Goal: Book appointment/travel/reservation

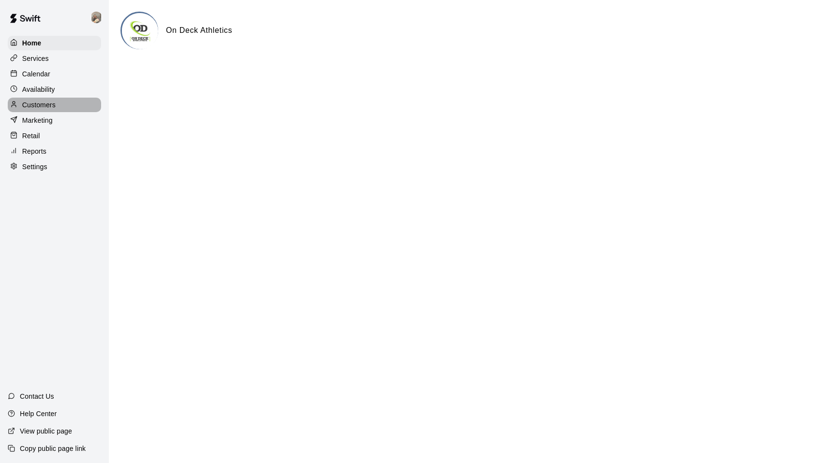
click at [49, 106] on p "Customers" at bounding box center [38, 105] width 33 height 10
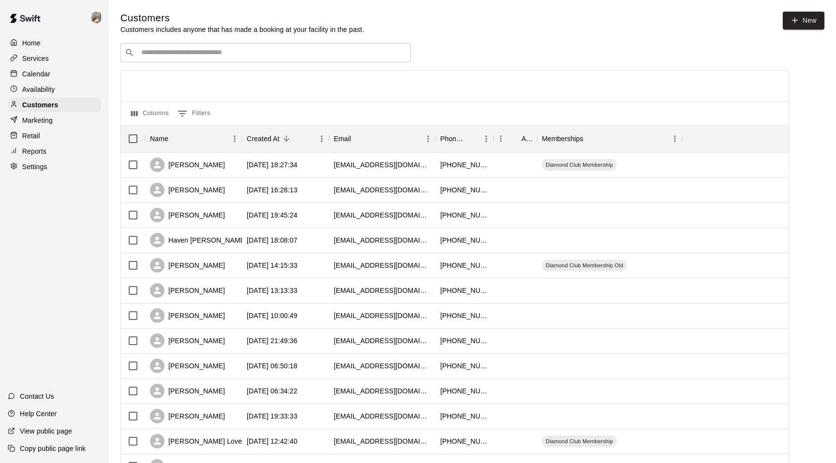
click at [235, 57] on input "Search customers by name or email" at bounding box center [272, 53] width 268 height 10
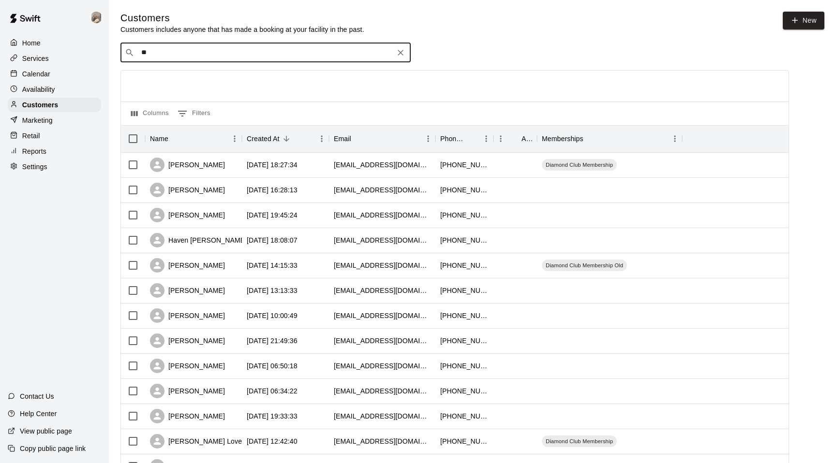
type input "***"
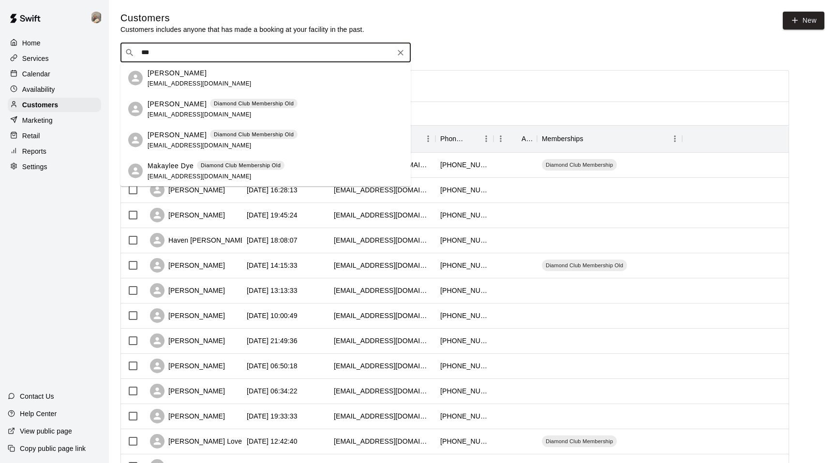
click at [181, 111] on span "[EMAIL_ADDRESS][DOMAIN_NAME]" at bounding box center [200, 114] width 104 height 7
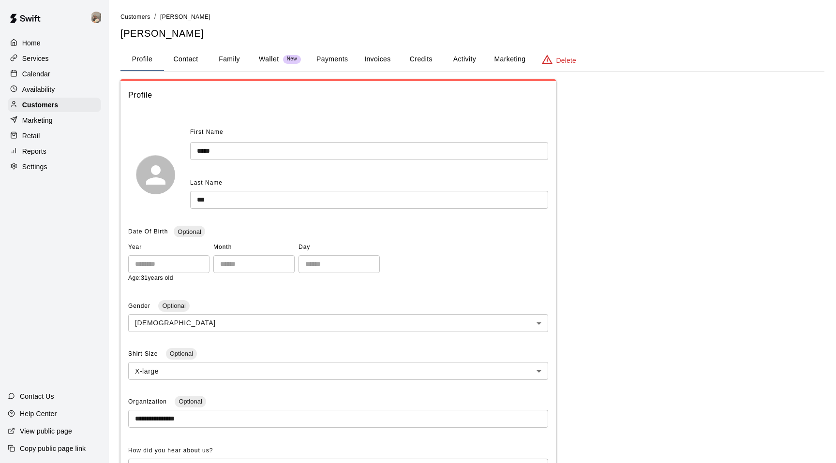
click at [417, 59] on button "Credits" at bounding box center [421, 59] width 44 height 23
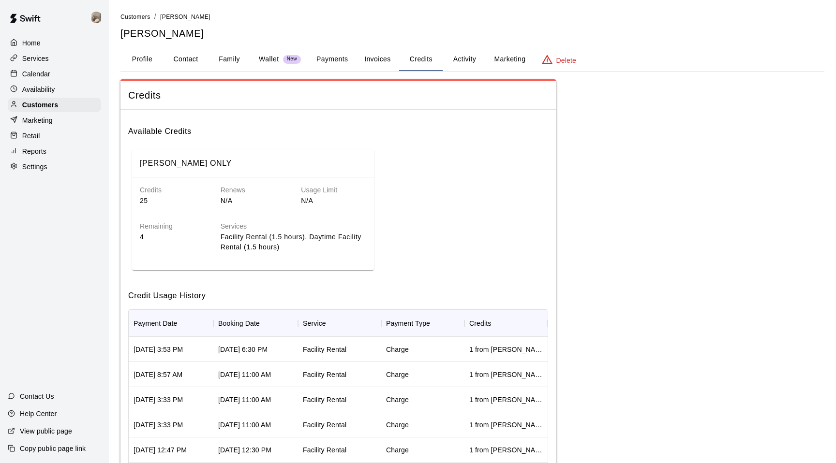
click at [467, 55] on button "Activity" at bounding box center [465, 59] width 44 height 23
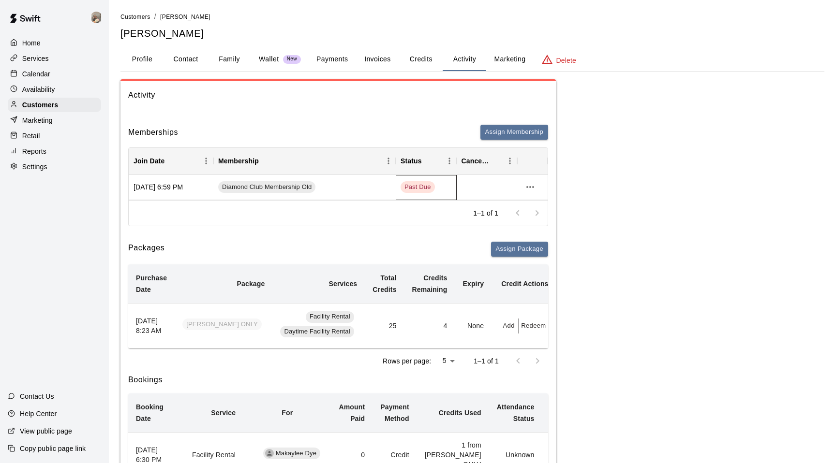
click at [410, 186] on span "Past Due" at bounding box center [418, 187] width 34 height 9
click at [248, 194] on div "Diamond Club Membership Old" at bounding box center [304, 187] width 182 height 25
click at [536, 190] on button "more actions" at bounding box center [530, 187] width 16 height 16
click at [544, 206] on li "View details" at bounding box center [549, 207] width 55 height 16
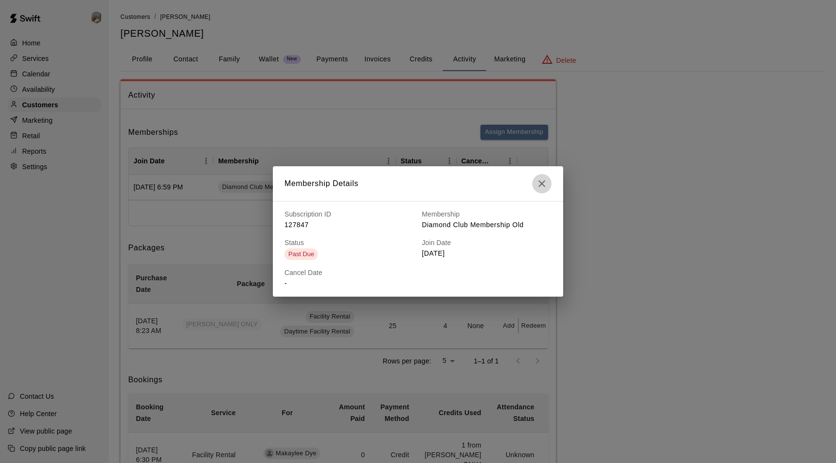
click at [542, 187] on icon "button" at bounding box center [542, 184] width 12 height 12
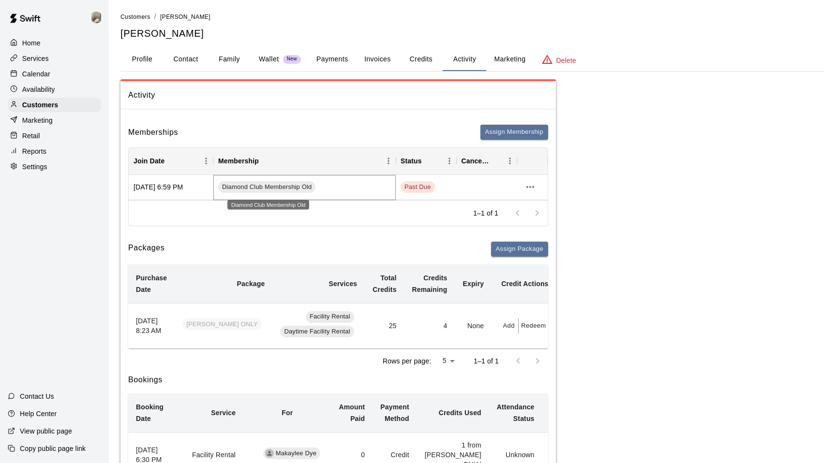
click at [281, 189] on span "Diamond Club Membership Old" at bounding box center [266, 187] width 97 height 9
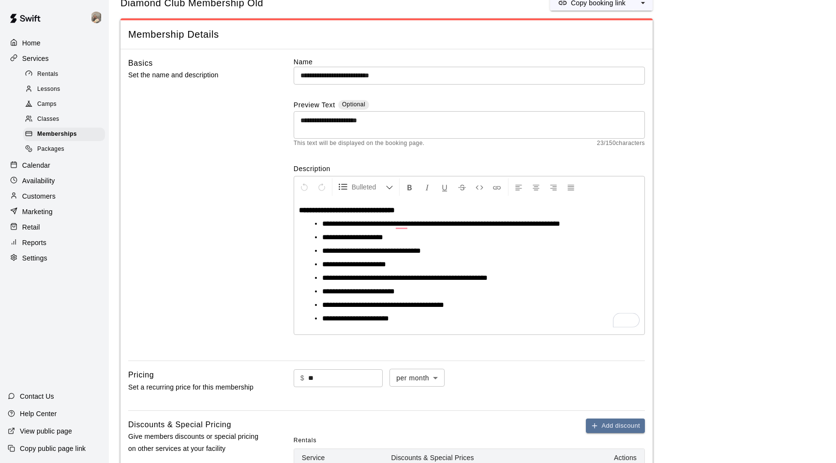
scroll to position [23, 0]
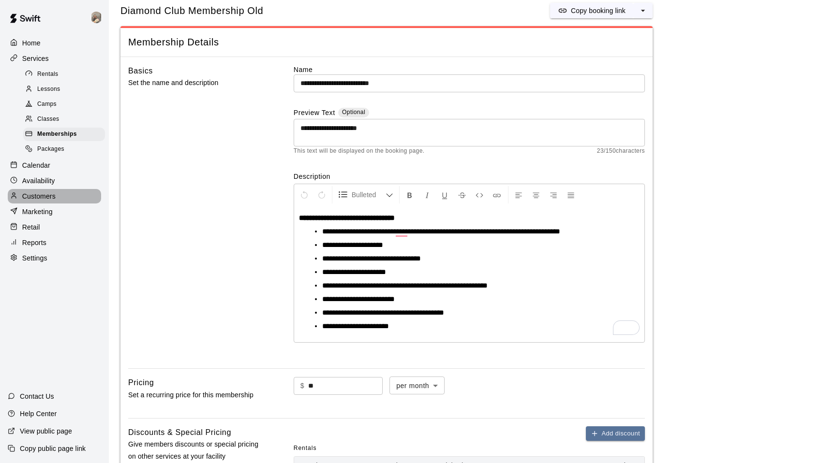
click at [33, 201] on p "Customers" at bounding box center [38, 197] width 33 height 10
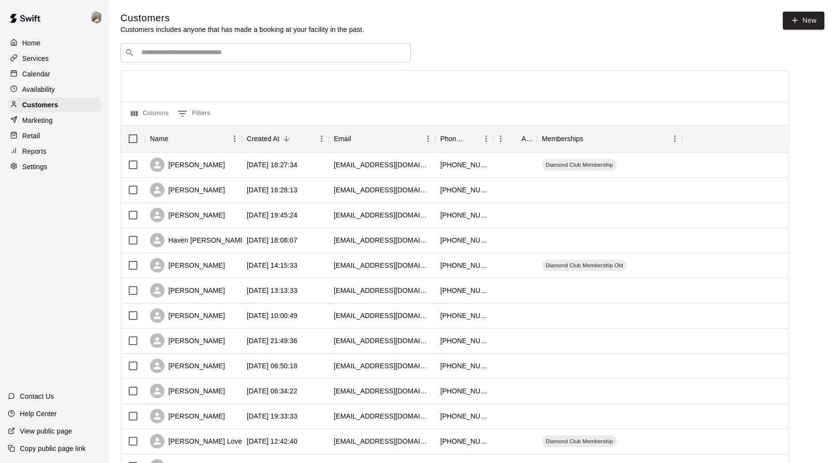
click at [180, 62] on div "​ ​ Columns 0 Filters Name Created At Email Phone Number Age Memberships [PERSO…" at bounding box center [454, 425] width 669 height 765
click at [182, 50] on input "Search customers by name or email" at bounding box center [272, 53] width 268 height 10
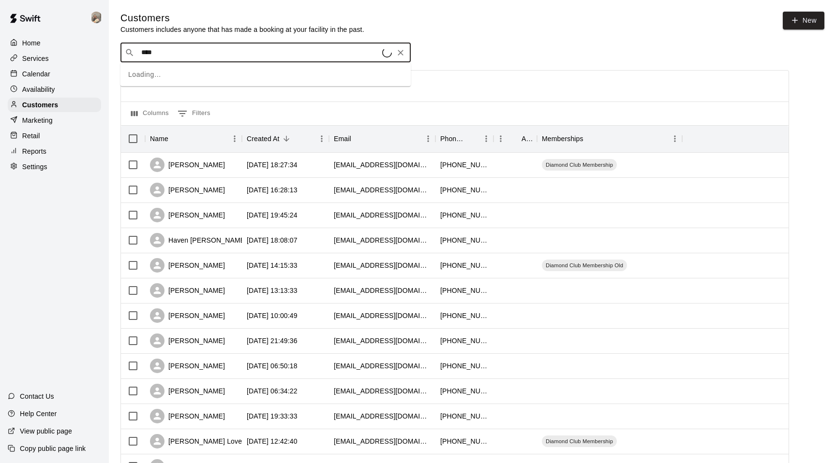
type input "***"
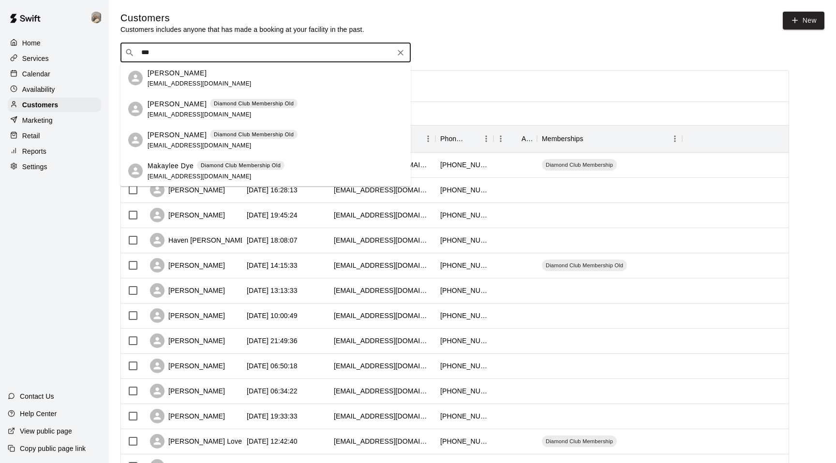
click at [181, 104] on div "[PERSON_NAME] Diamond Club Membership Old" at bounding box center [223, 104] width 150 height 10
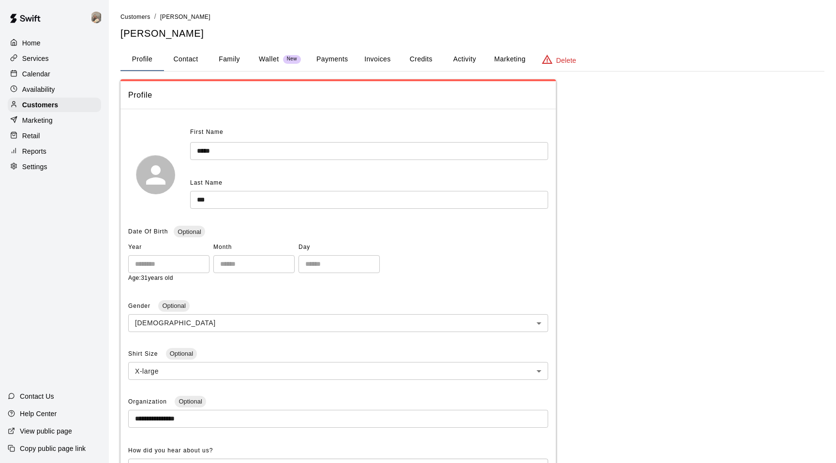
click at [326, 54] on button "Payments" at bounding box center [332, 59] width 47 height 23
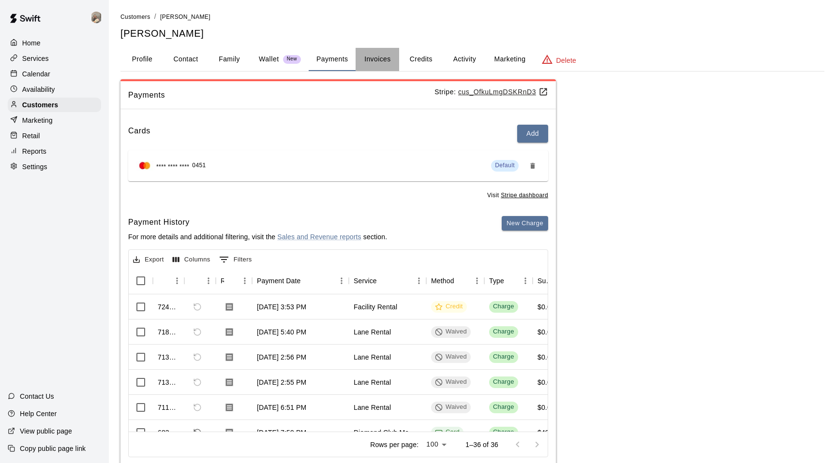
click at [372, 61] on button "Invoices" at bounding box center [378, 59] width 44 height 23
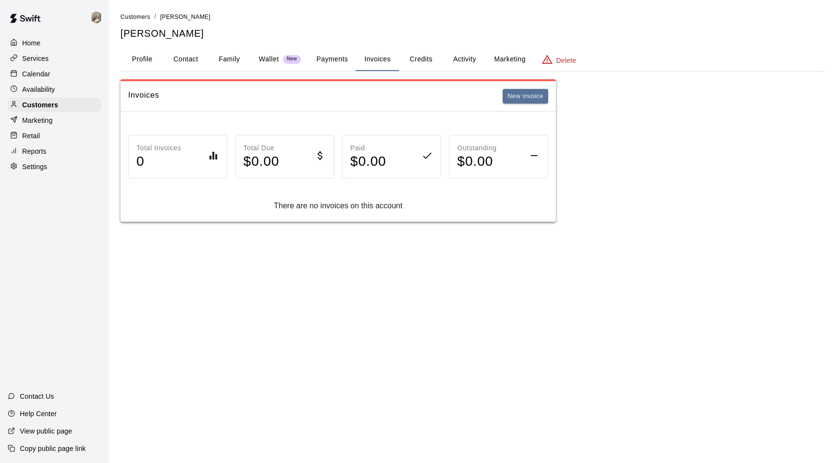
click at [335, 67] on button "Payments" at bounding box center [332, 59] width 47 height 23
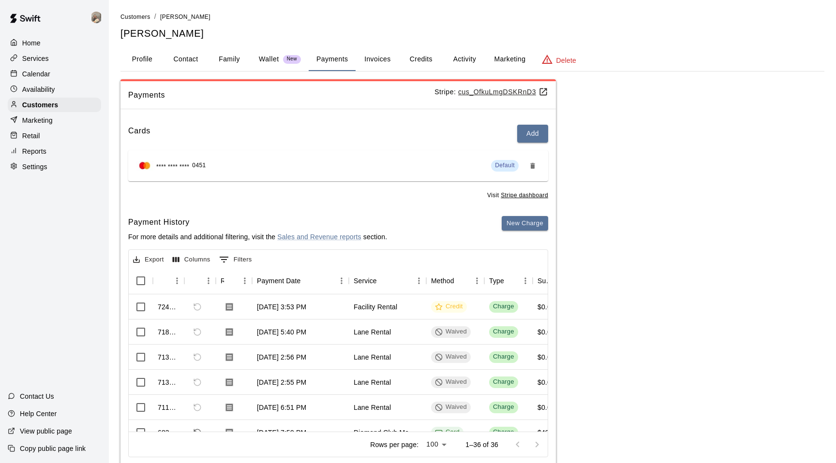
click at [500, 165] on span "Default" at bounding box center [505, 165] width 20 height 7
click at [376, 58] on button "Invoices" at bounding box center [378, 59] width 44 height 23
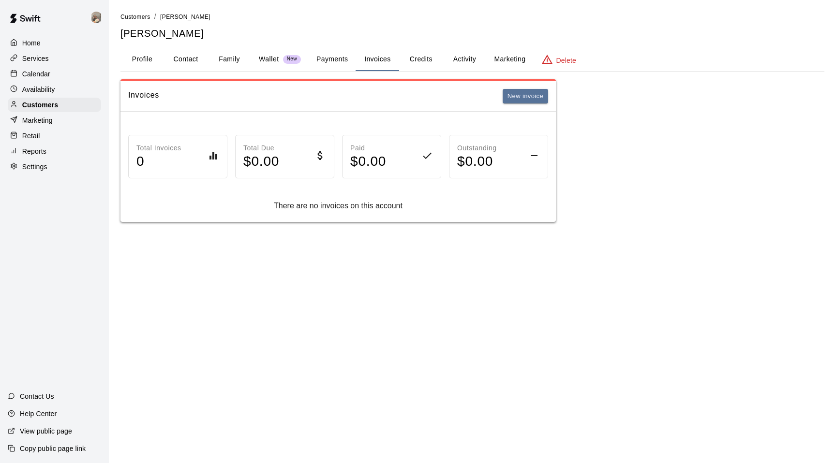
click at [420, 58] on button "Credits" at bounding box center [421, 59] width 44 height 23
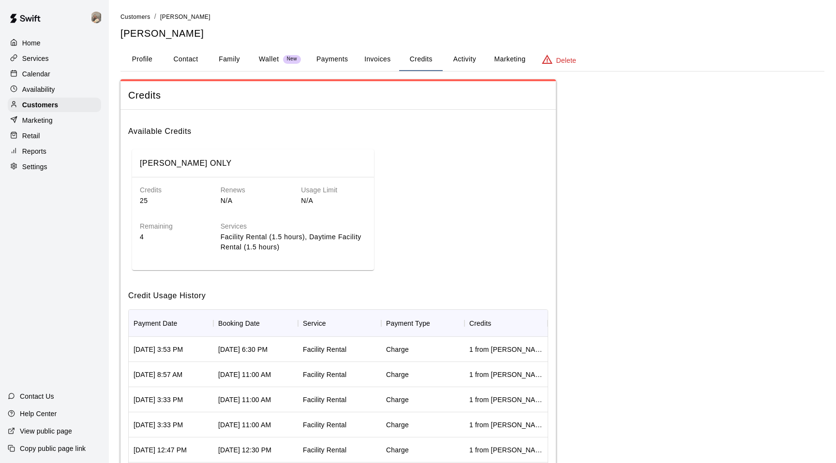
click at [466, 60] on button "Activity" at bounding box center [465, 59] width 44 height 23
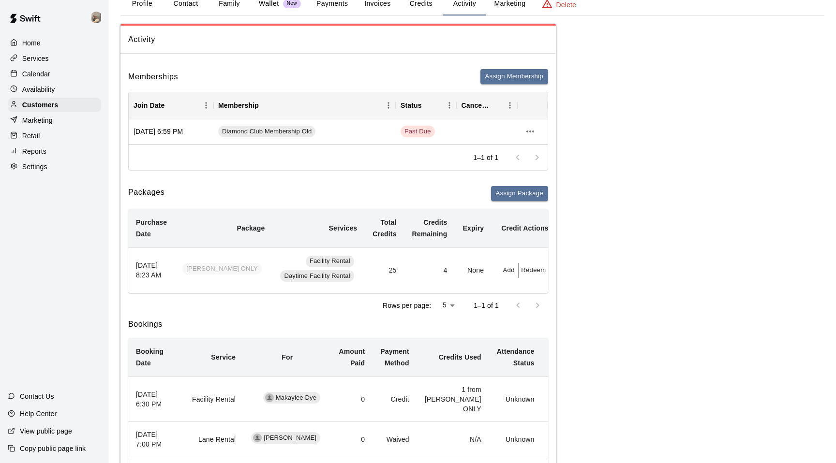
scroll to position [59, 0]
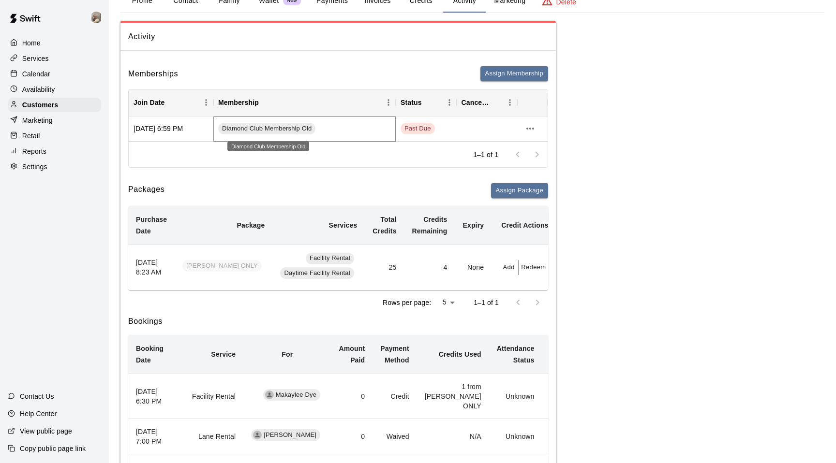
click at [246, 125] on span "Diamond Club Membership Old" at bounding box center [266, 128] width 97 height 9
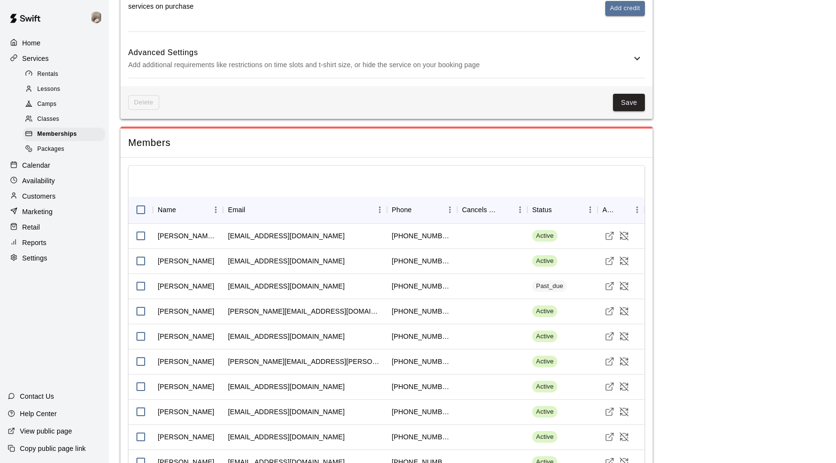
scroll to position [751, 0]
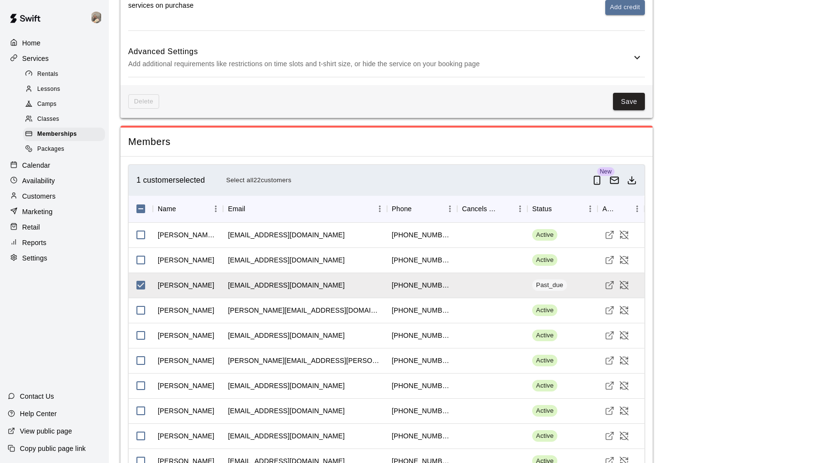
click at [687, 253] on main "**********" at bounding box center [472, 41] width 704 height 1561
click at [610, 285] on icon "Visit customer profile" at bounding box center [610, 286] width 10 height 10
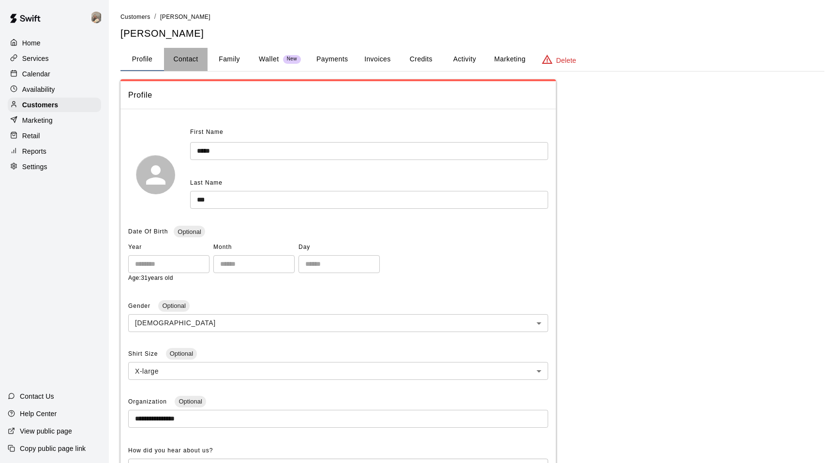
click at [195, 59] on button "Contact" at bounding box center [186, 59] width 44 height 23
select select "**"
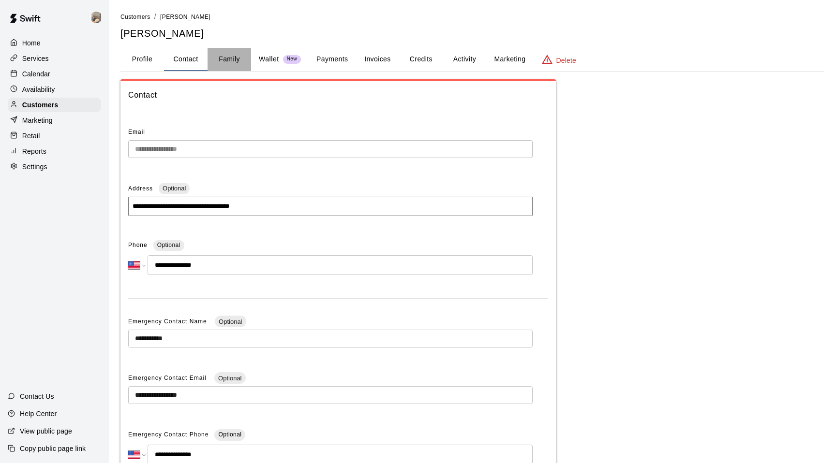
click at [232, 64] on button "Family" at bounding box center [230, 59] width 44 height 23
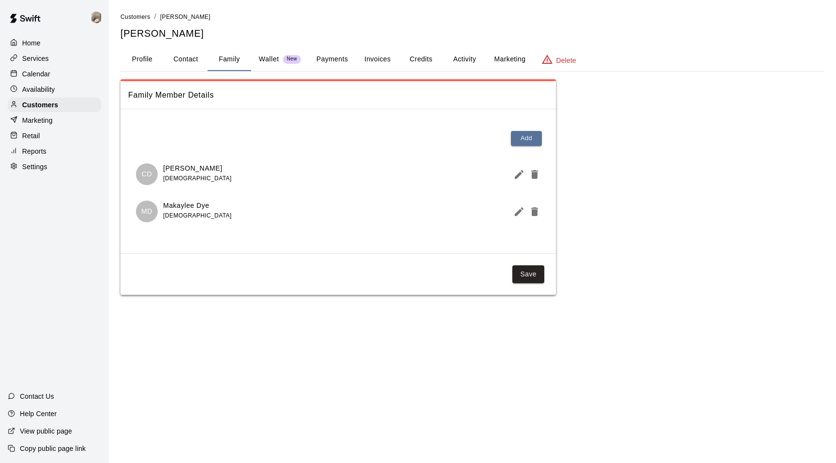
click at [269, 61] on p "Wallet" at bounding box center [269, 59] width 20 height 10
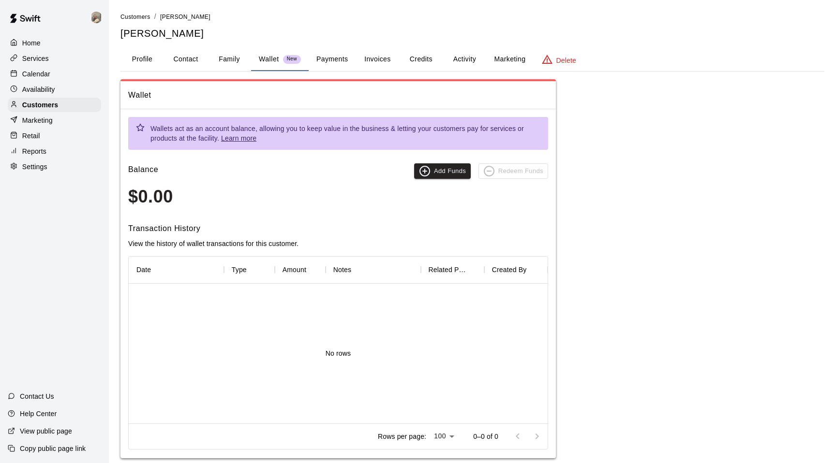
scroll to position [15, 0]
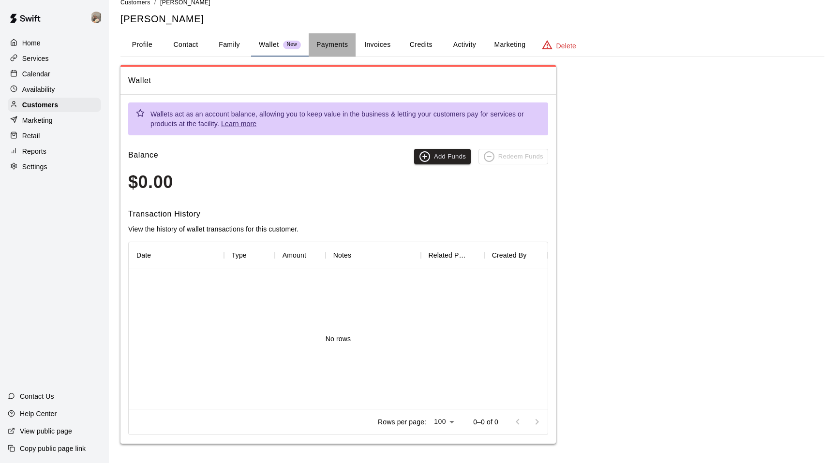
click at [327, 49] on button "Payments" at bounding box center [332, 44] width 47 height 23
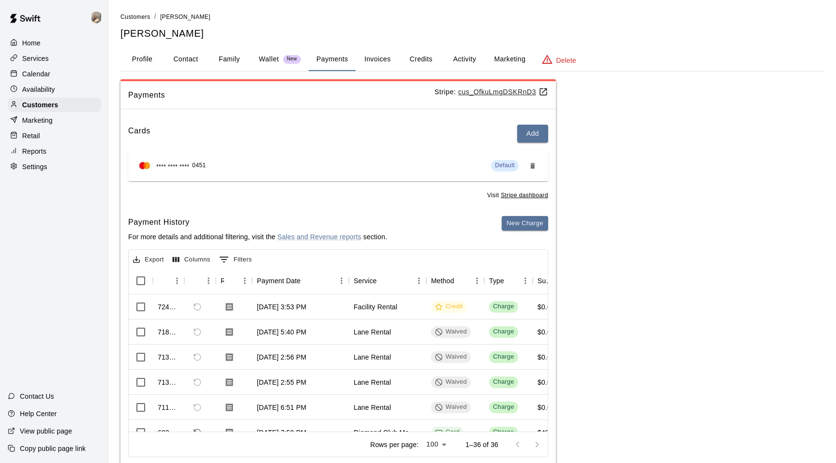
click at [293, 162] on div "**** **** **** 0451 Default" at bounding box center [338, 165] width 404 height 15
click at [513, 223] on button "New Charge" at bounding box center [525, 223] width 46 height 15
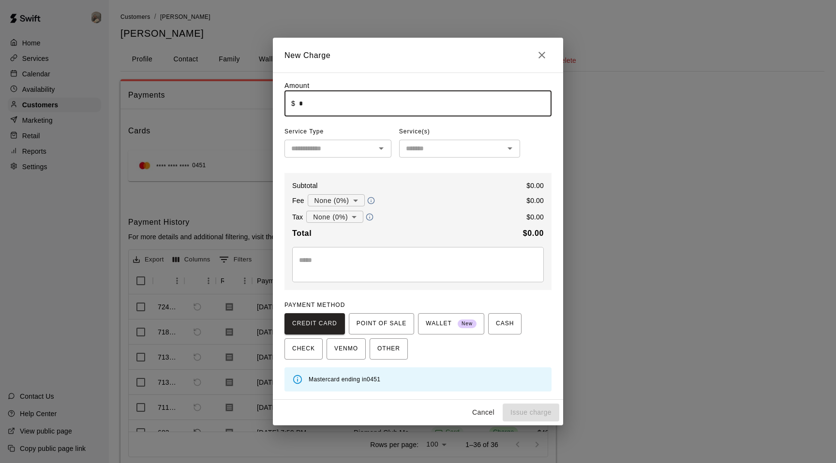
click at [354, 109] on input "*" at bounding box center [425, 104] width 253 height 26
type input "*****"
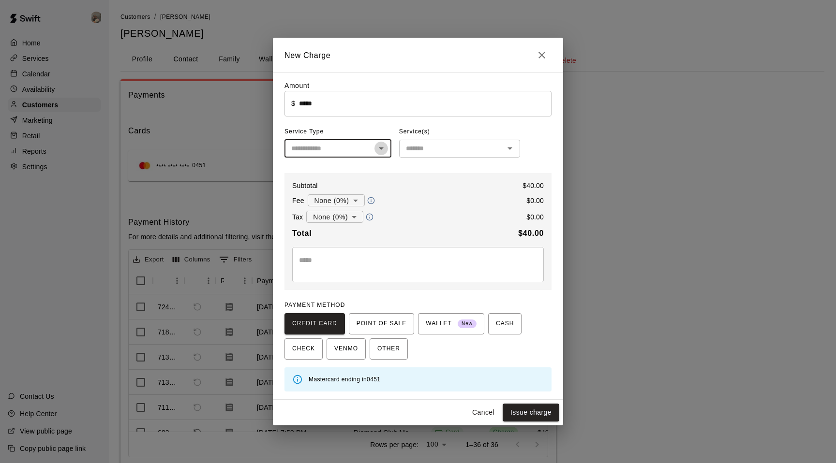
click at [381, 154] on icon "Open" at bounding box center [381, 149] width 12 height 12
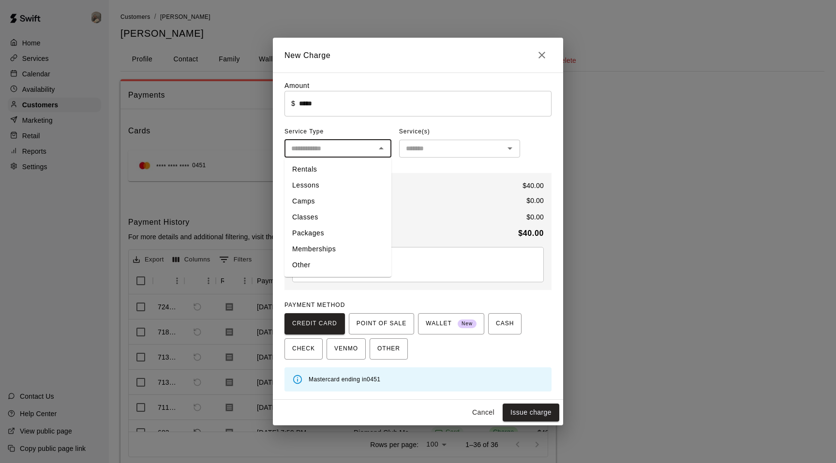
click at [335, 252] on li "Memberships" at bounding box center [337, 249] width 107 height 16
type input "**********"
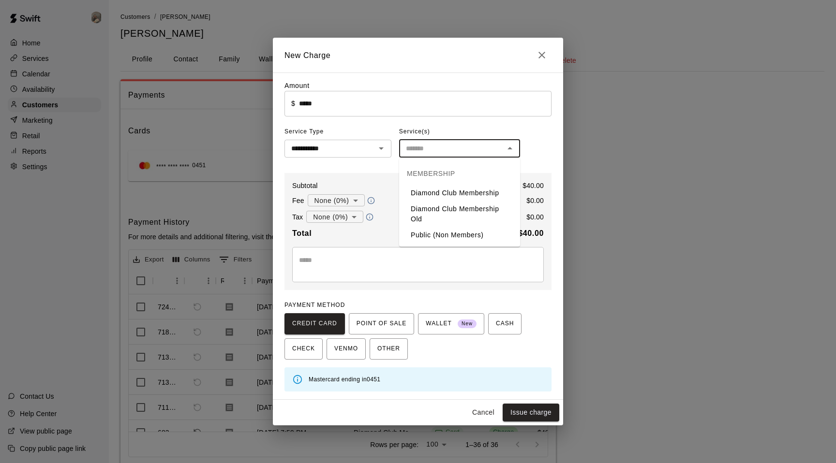
click at [413, 153] on input "text" at bounding box center [451, 149] width 99 height 12
click at [429, 209] on li "Diamond Club Membership Old" at bounding box center [459, 214] width 121 height 26
type input "**********"
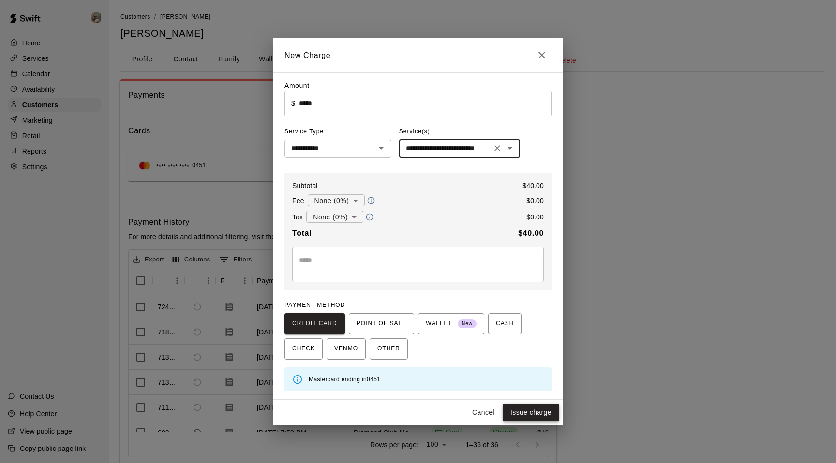
click at [520, 409] on button "Issue charge" at bounding box center [531, 413] width 57 height 18
type input "*"
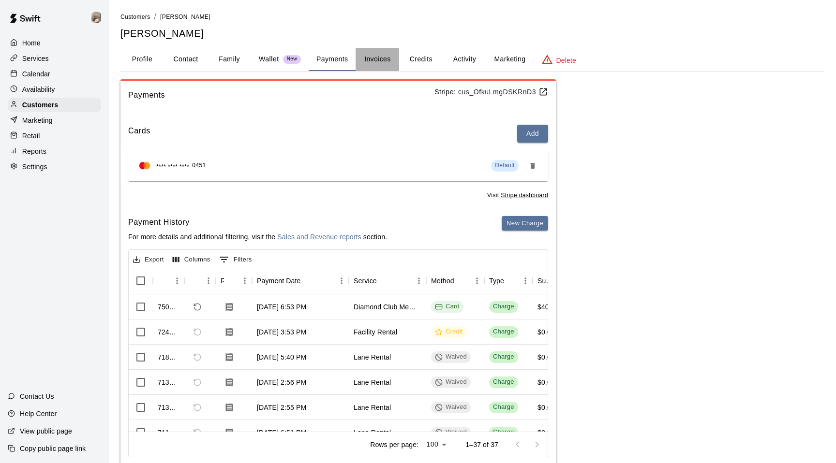
click at [376, 56] on button "Invoices" at bounding box center [378, 59] width 44 height 23
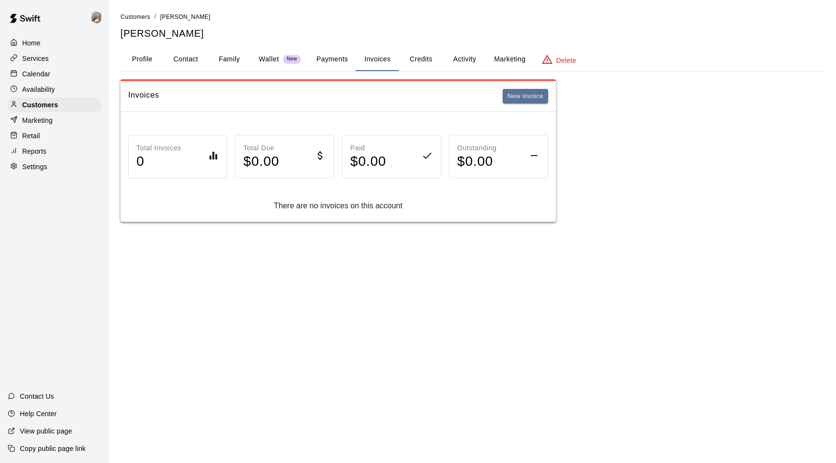
click at [430, 60] on button "Credits" at bounding box center [421, 59] width 44 height 23
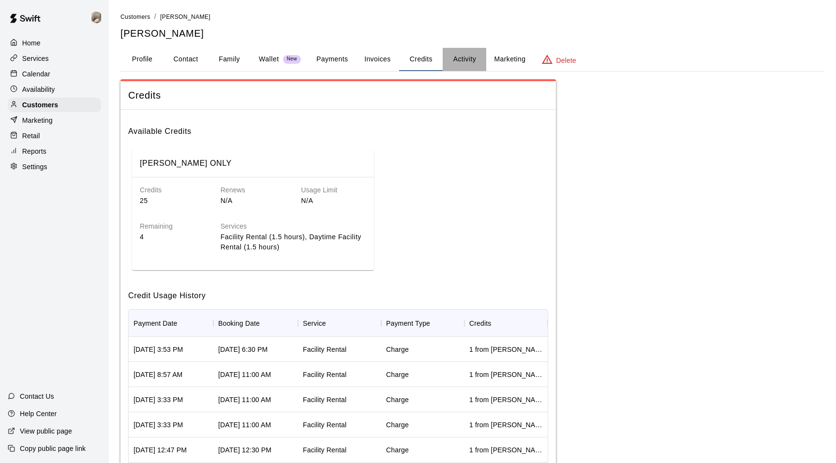
click at [452, 60] on button "Activity" at bounding box center [465, 59] width 44 height 23
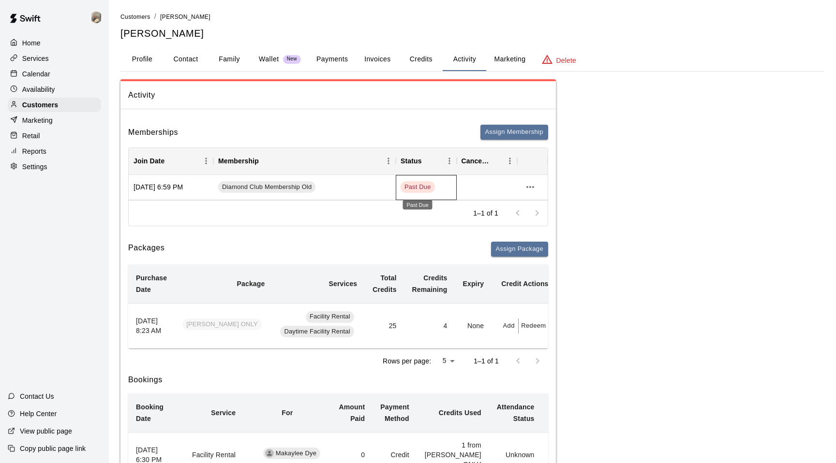
click at [409, 191] on span "Past Due" at bounding box center [418, 187] width 34 height 9
click at [525, 190] on icon "more actions" at bounding box center [530, 187] width 12 height 12
click at [537, 207] on li "View details" at bounding box center [549, 207] width 55 height 16
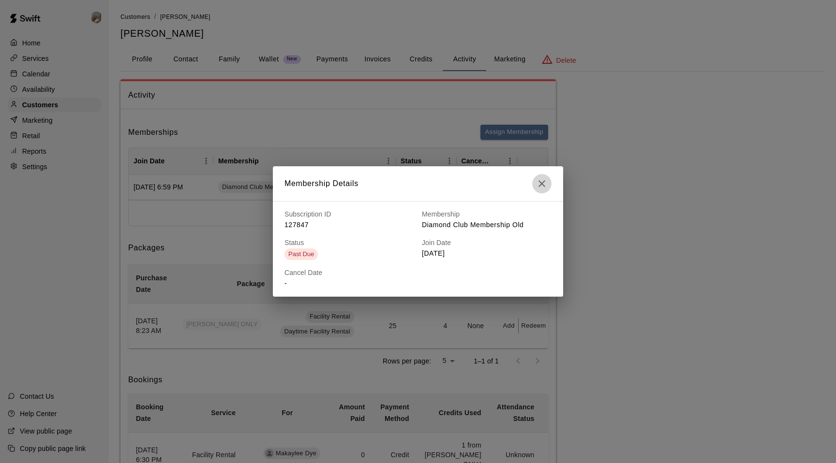
click at [536, 191] on button "button" at bounding box center [541, 183] width 19 height 19
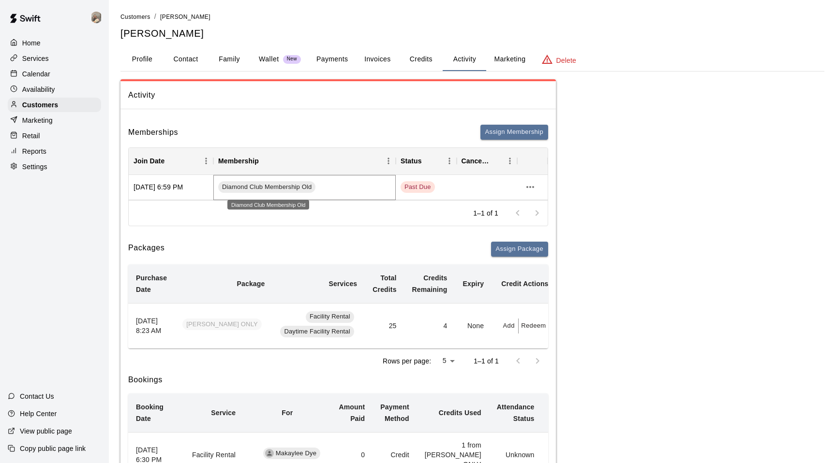
click at [265, 185] on span "Diamond Club Membership Old" at bounding box center [266, 187] width 97 height 9
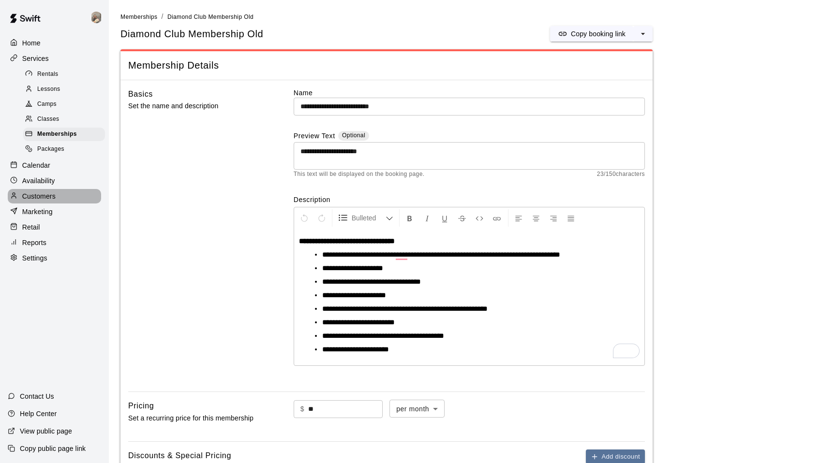
click at [39, 202] on div "Customers" at bounding box center [54, 196] width 93 height 15
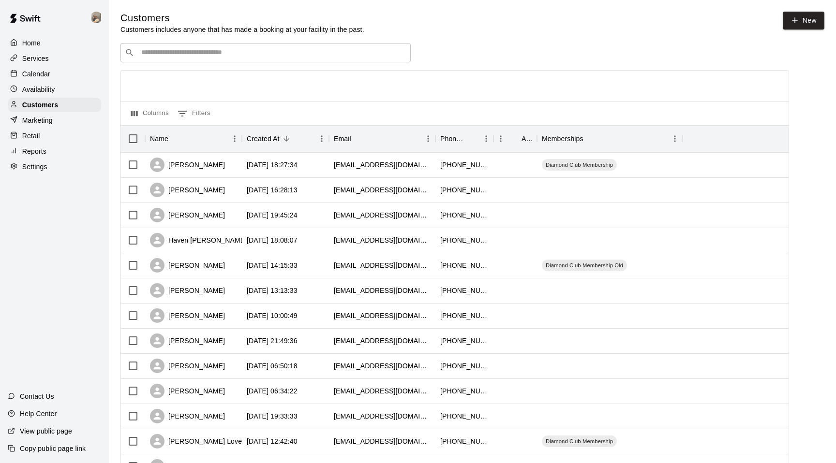
click at [215, 55] on input "Search customers by name or email" at bounding box center [272, 53] width 268 height 10
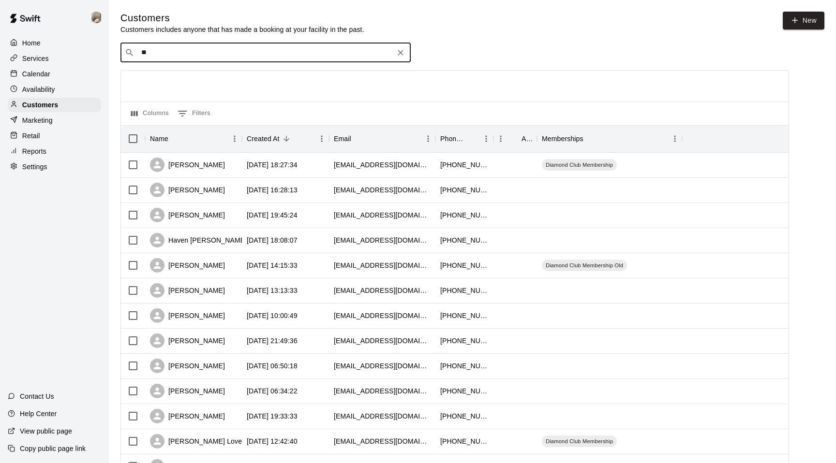
type input "***"
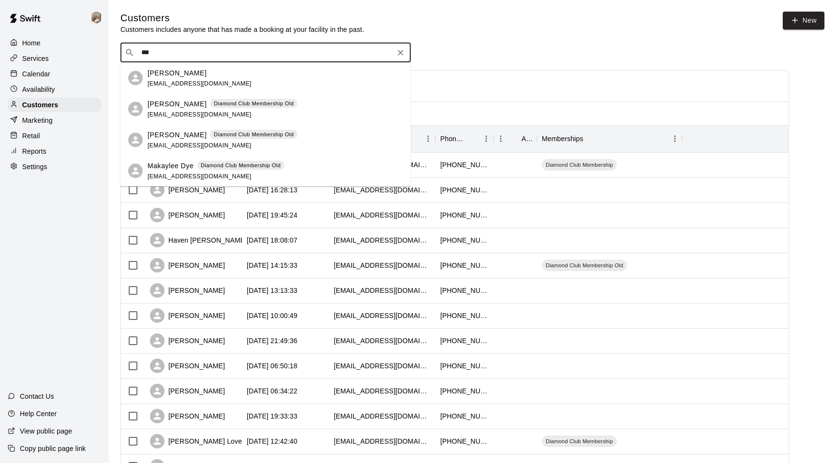
click at [168, 105] on p "[PERSON_NAME]" at bounding box center [177, 104] width 59 height 10
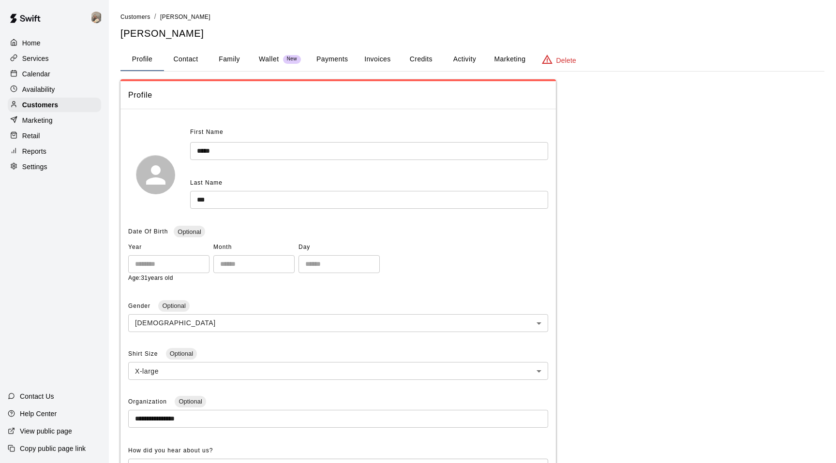
click at [457, 60] on button "Activity" at bounding box center [465, 59] width 44 height 23
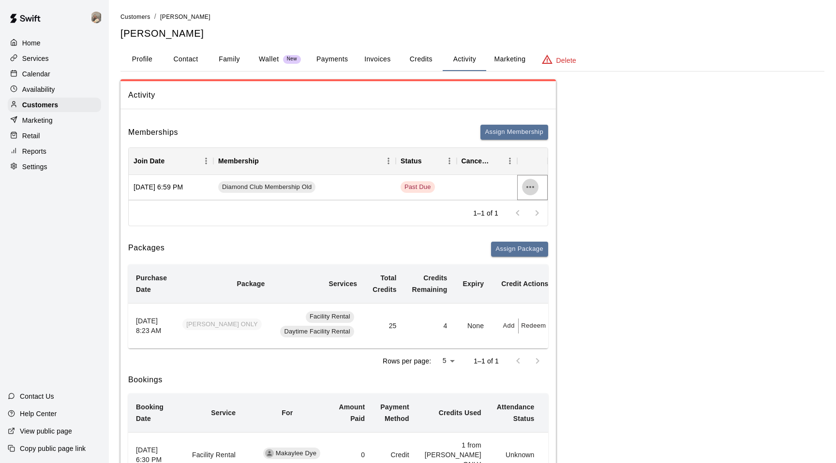
click at [528, 188] on icon "more actions" at bounding box center [530, 187] width 12 height 12
click at [413, 241] on div at bounding box center [418, 231] width 836 height 463
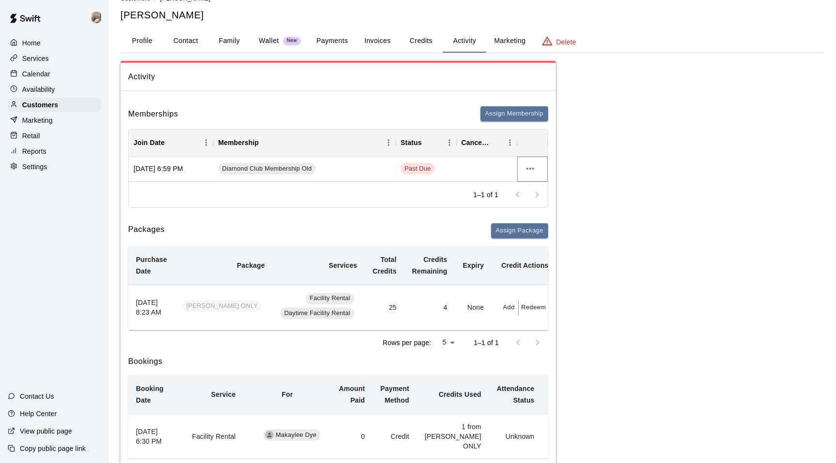
scroll to position [13, 0]
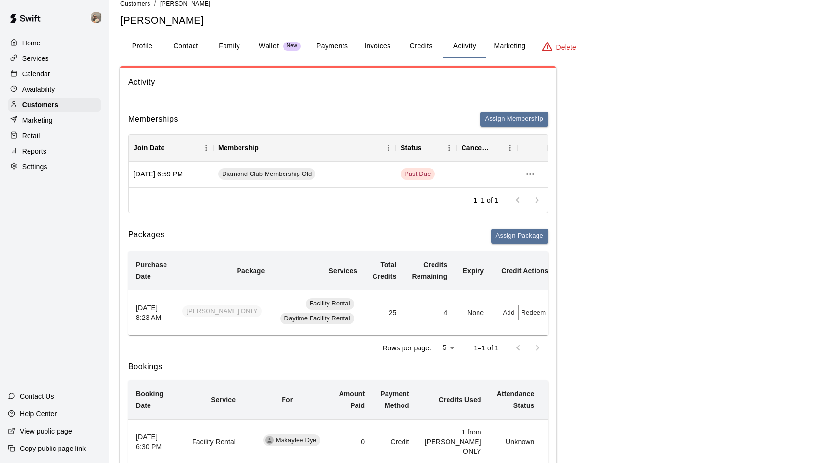
click at [333, 46] on button "Payments" at bounding box center [332, 46] width 47 height 23
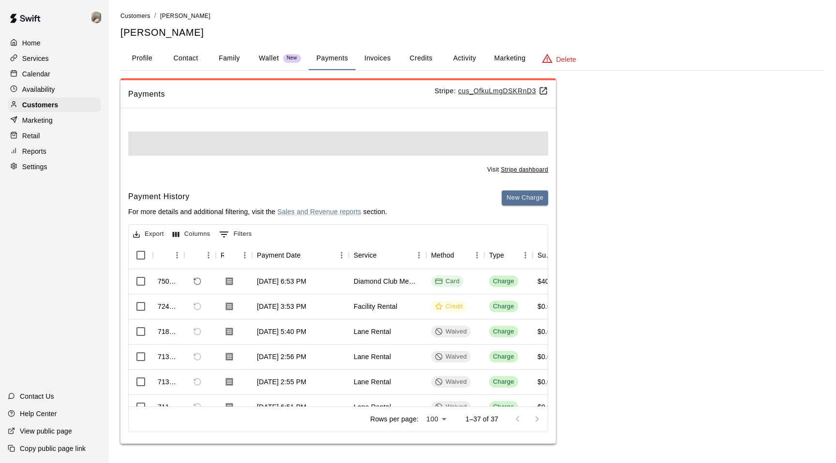
scroll to position [0, 0]
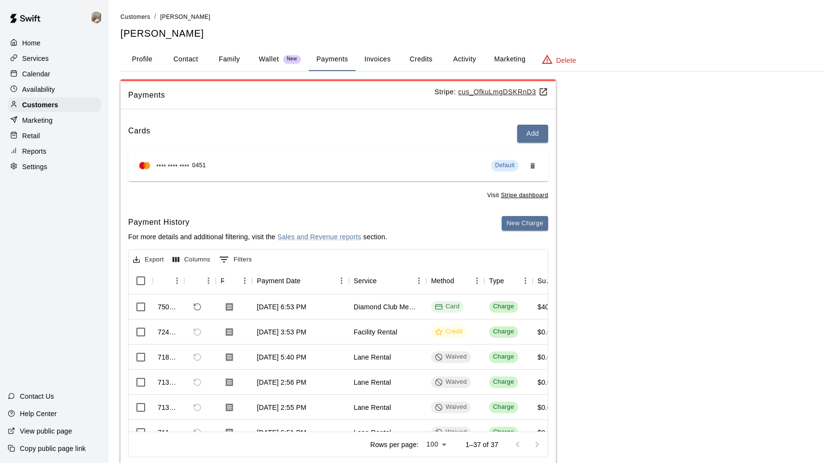
click at [472, 58] on button "Activity" at bounding box center [465, 59] width 44 height 23
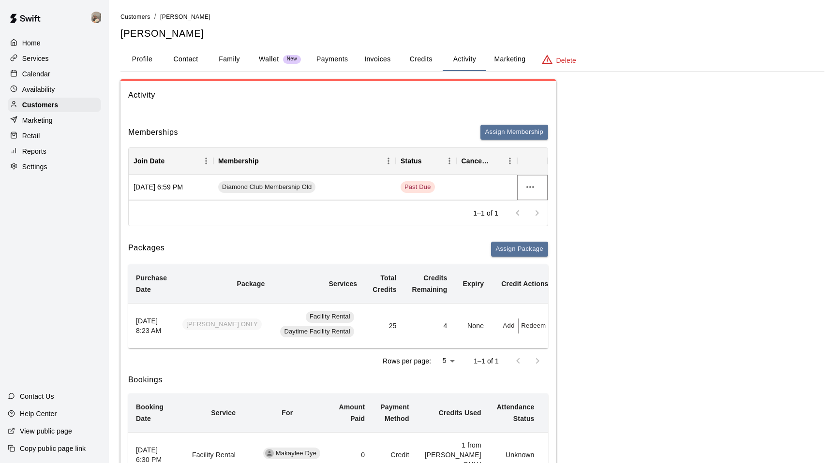
click at [533, 191] on icon "more actions" at bounding box center [530, 187] width 12 height 12
click at [600, 180] on div at bounding box center [418, 231] width 836 height 463
click at [291, 194] on div "Diamond Club Membership Old" at bounding box center [304, 187] width 182 height 25
click at [186, 188] on div "[DATE] 6:59 PM" at bounding box center [171, 187] width 85 height 25
click at [421, 180] on div "Past Due" at bounding box center [426, 187] width 61 height 25
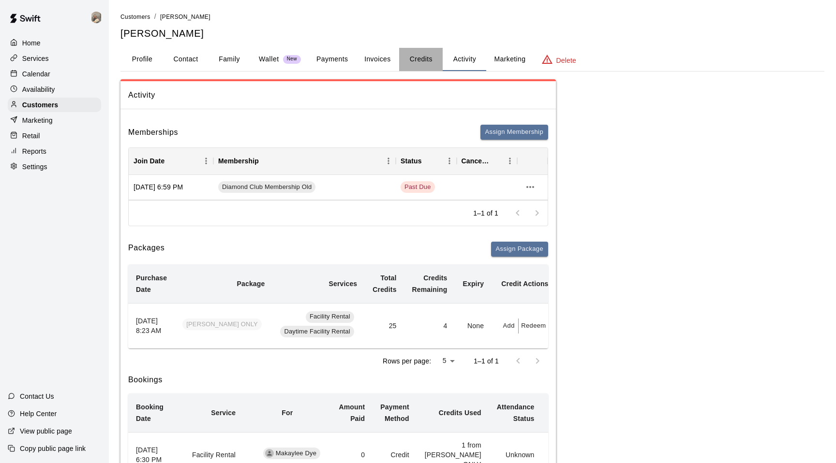
click at [424, 69] on button "Credits" at bounding box center [421, 59] width 44 height 23
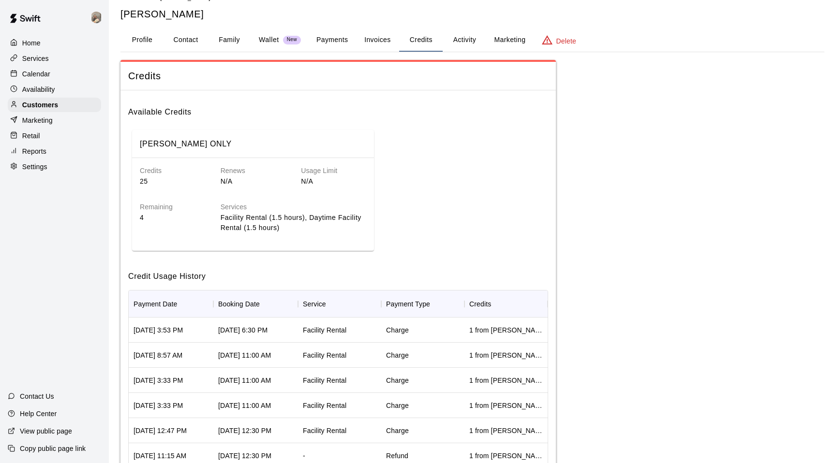
scroll to position [17, 0]
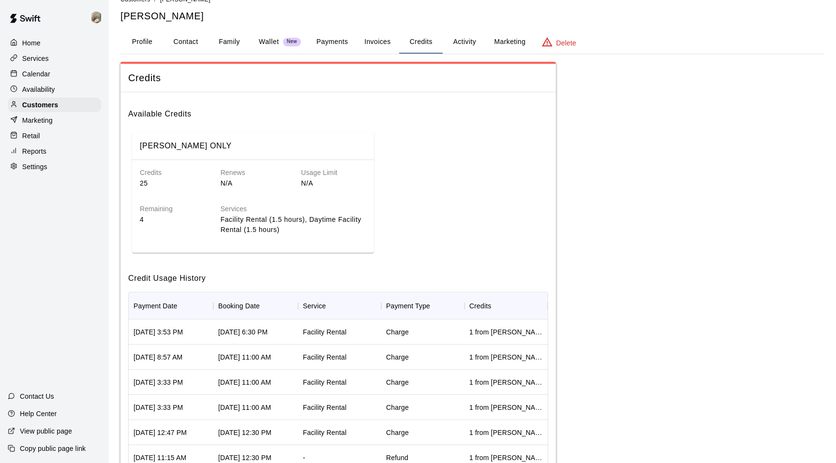
click at [375, 46] on button "Invoices" at bounding box center [378, 41] width 44 height 23
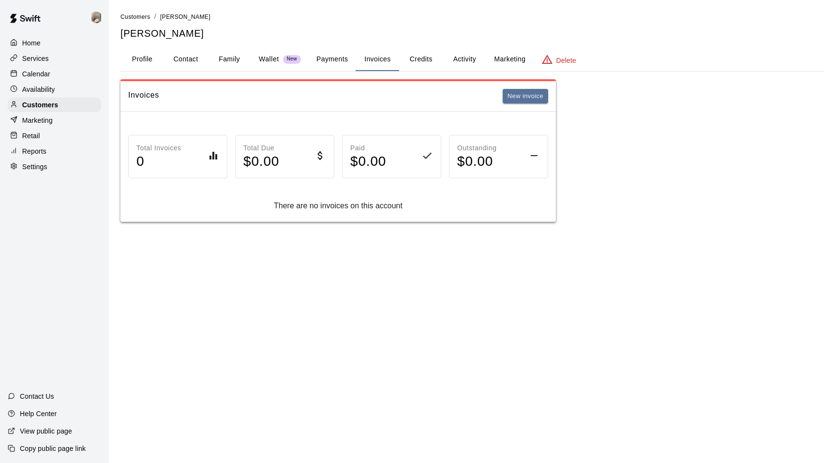
scroll to position [0, 0]
click at [324, 63] on button "Payments" at bounding box center [332, 59] width 47 height 23
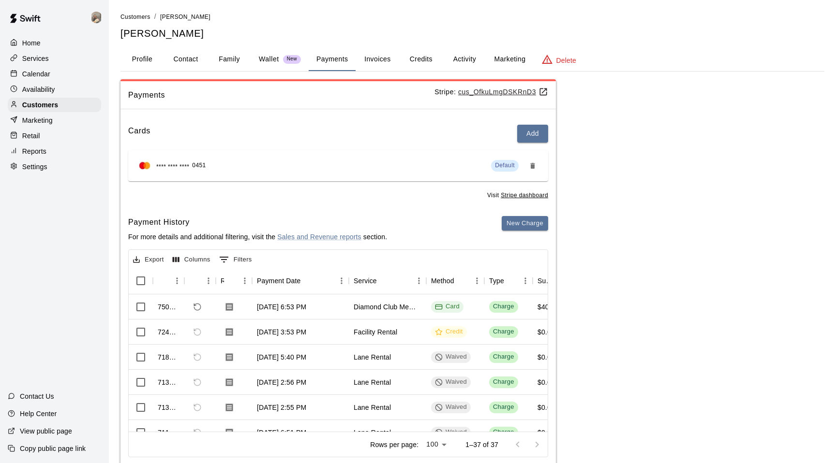
click at [268, 61] on p "Wallet" at bounding box center [269, 59] width 20 height 10
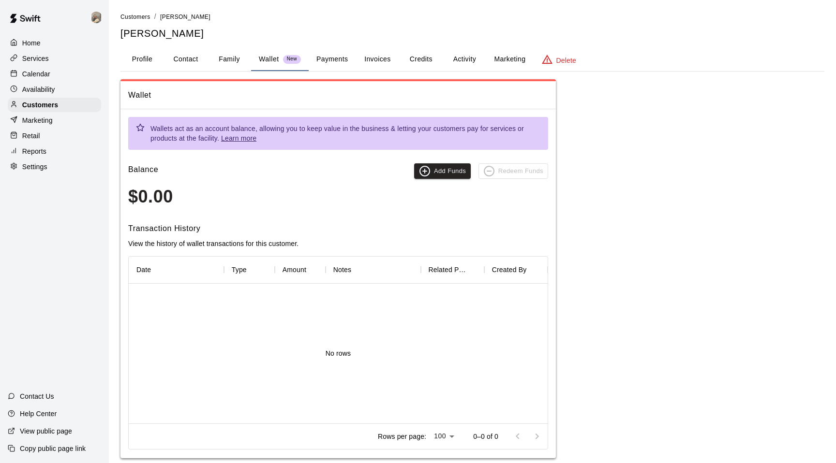
click at [226, 61] on button "Family" at bounding box center [230, 59] width 44 height 23
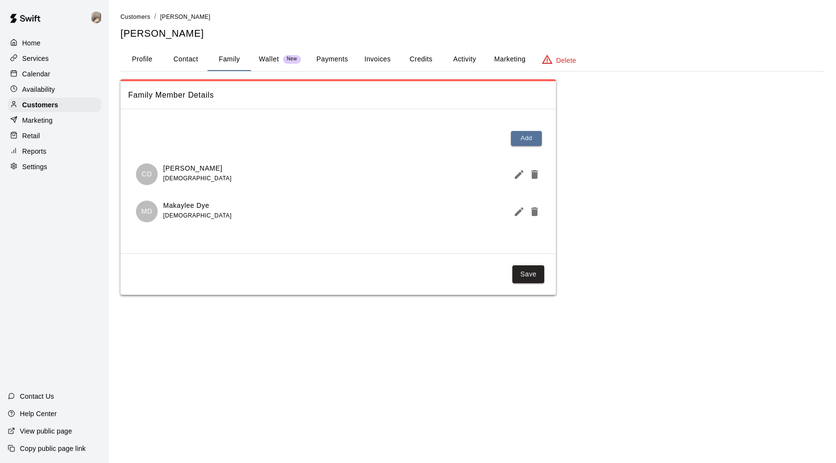
click at [192, 59] on button "Contact" at bounding box center [186, 59] width 44 height 23
select select "**"
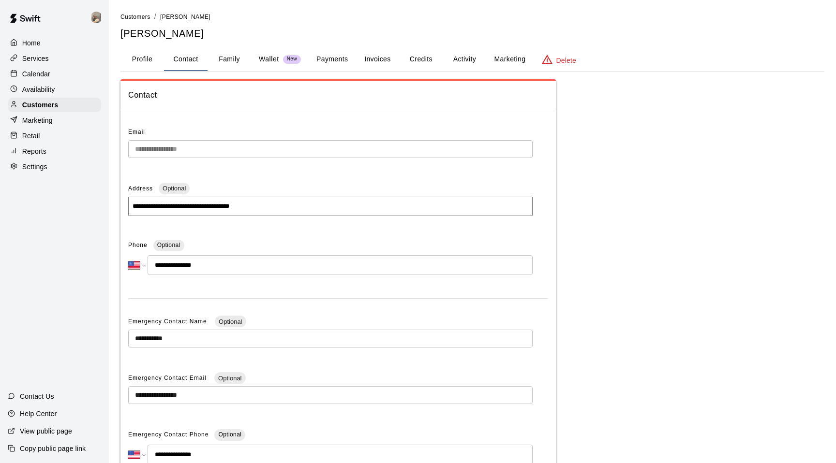
click at [42, 164] on p "Settings" at bounding box center [34, 167] width 25 height 10
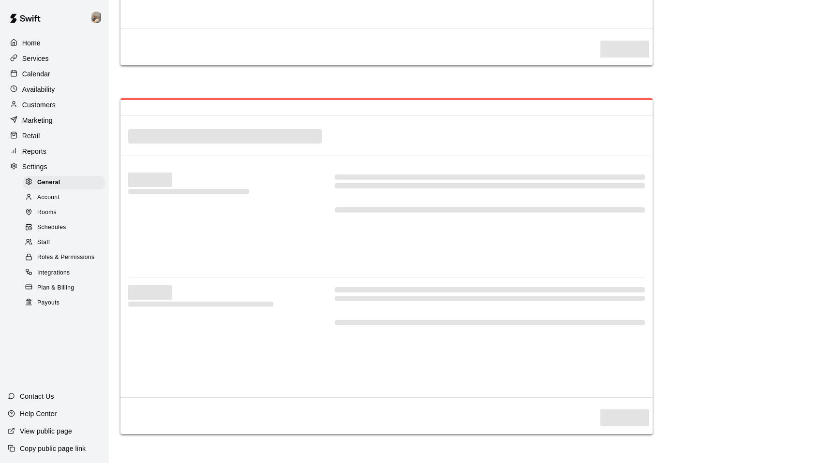
select select "**"
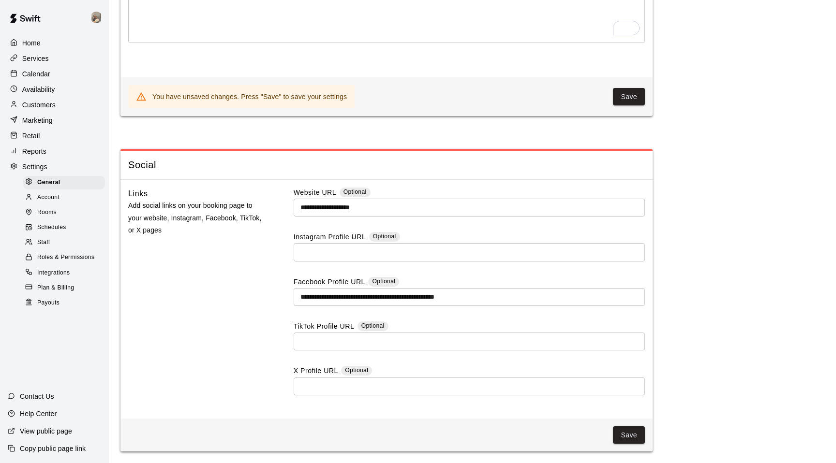
scroll to position [2110, 0]
click at [43, 75] on p "Calendar" at bounding box center [36, 74] width 28 height 10
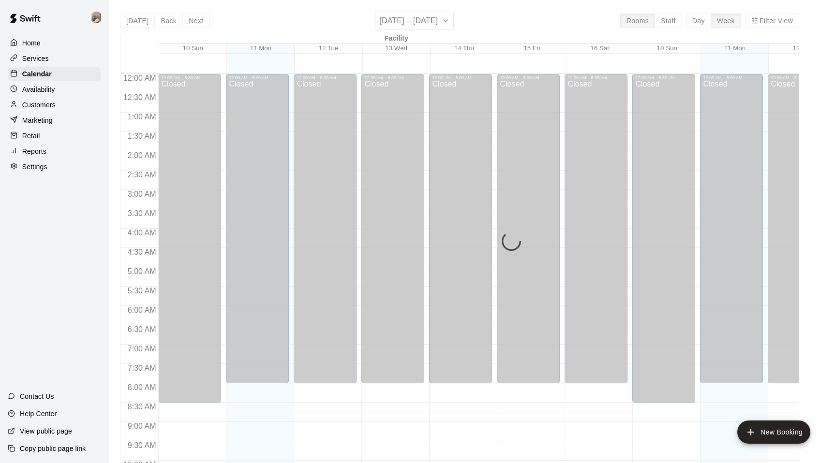
scroll to position [490, 0]
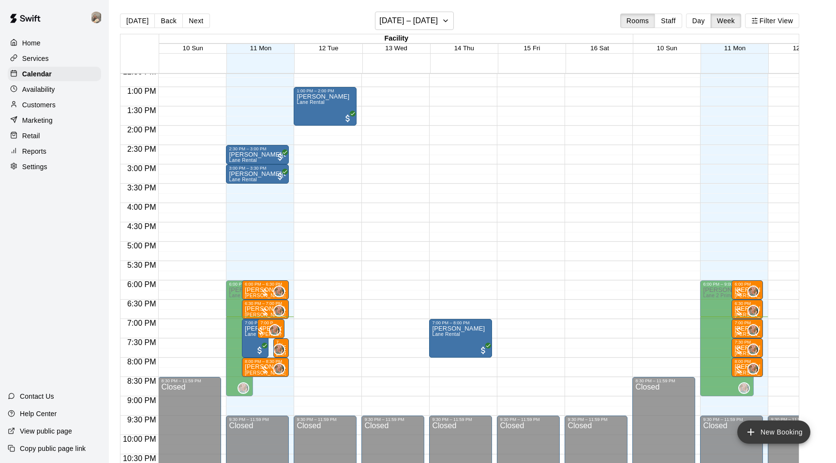
click at [768, 430] on button "New Booking" at bounding box center [773, 432] width 73 height 23
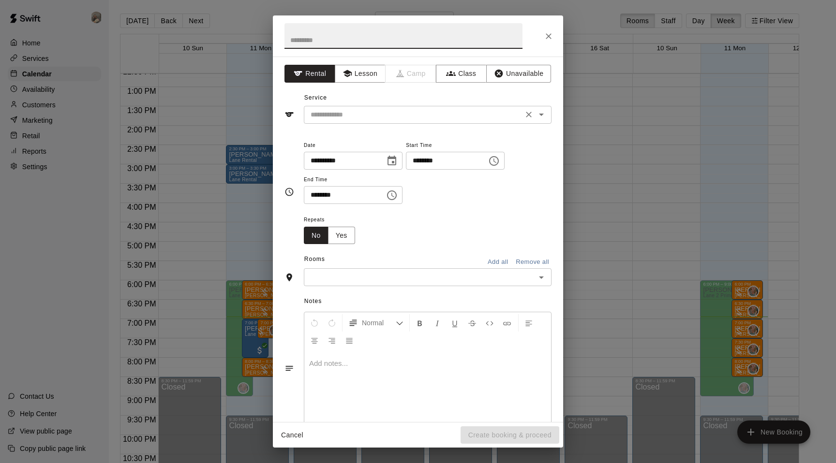
click at [348, 114] on input "text" at bounding box center [413, 115] width 213 height 12
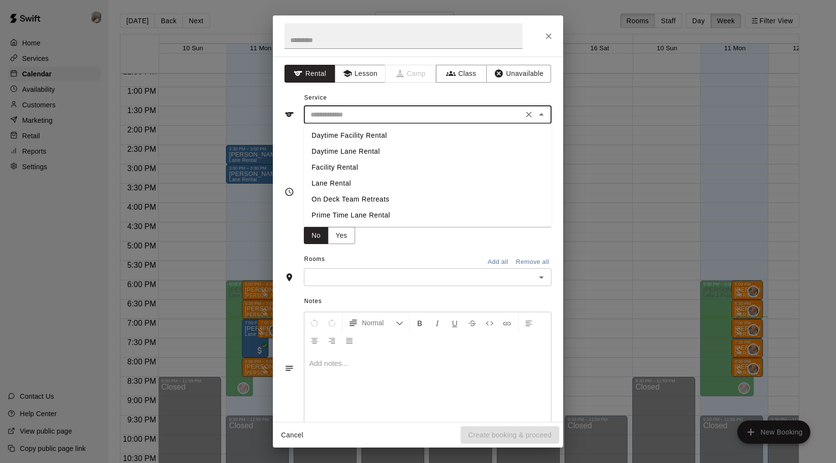
click at [348, 181] on li "Lane Rental" at bounding box center [428, 184] width 248 height 16
type input "**********"
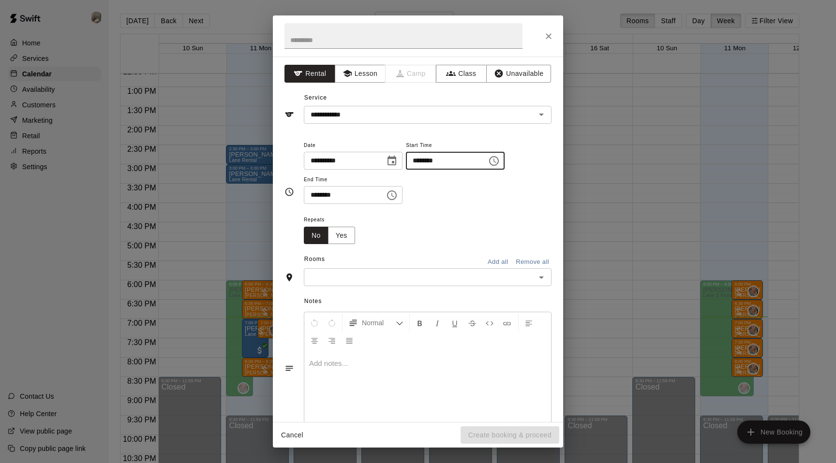
click at [415, 164] on input "********" at bounding box center [443, 161] width 74 height 18
click at [429, 163] on input "********" at bounding box center [443, 161] width 74 height 18
type input "********"
click at [315, 193] on input "********" at bounding box center [341, 195] width 74 height 18
type input "********"
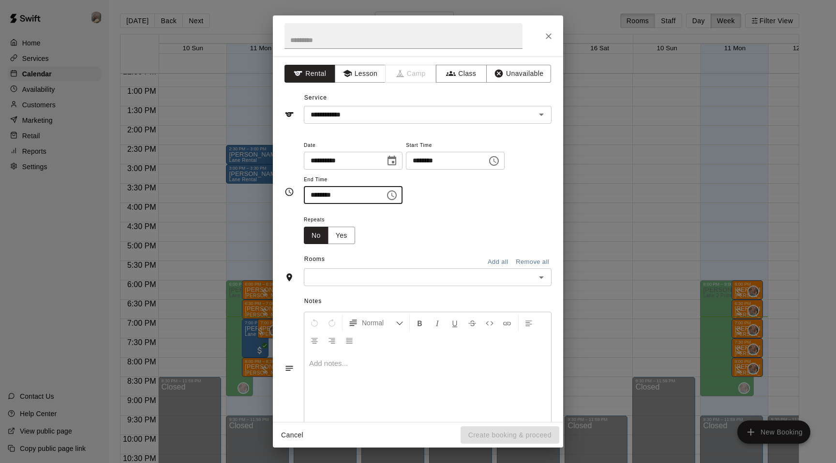
click at [460, 278] on input "text" at bounding box center [420, 277] width 226 height 12
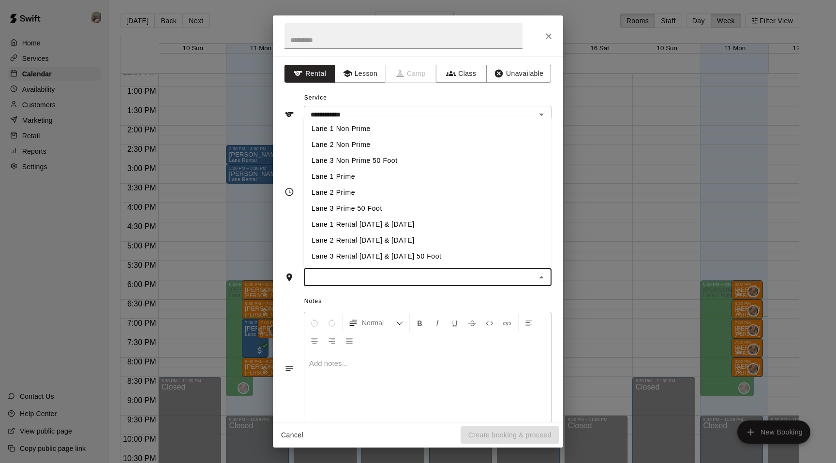
drag, startPoint x: 378, startPoint y: 194, endPoint x: 376, endPoint y: 181, distance: 12.7
click at [376, 181] on ul "Lane 1 Non Prime Lane 2 Non Prime Lane 3 Non Prime 50 Foot Lane 1 Prime Lane 2 …" at bounding box center [428, 192] width 248 height 151
click at [376, 181] on li "Lane 1 Prime" at bounding box center [428, 177] width 248 height 16
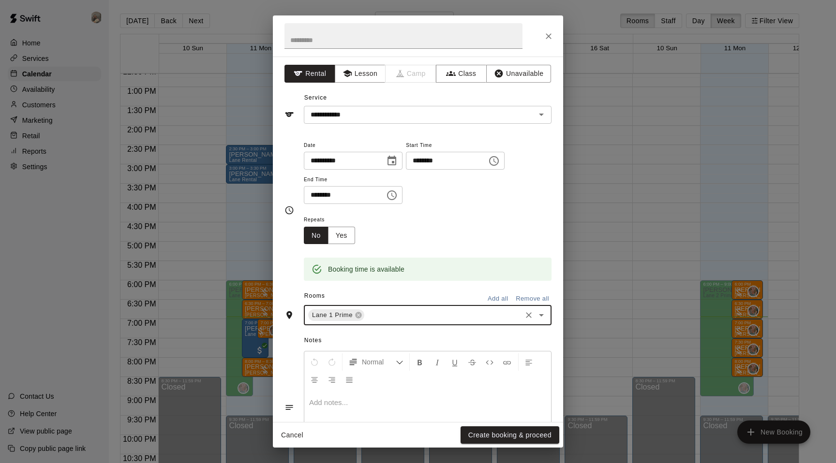
scroll to position [60, 0]
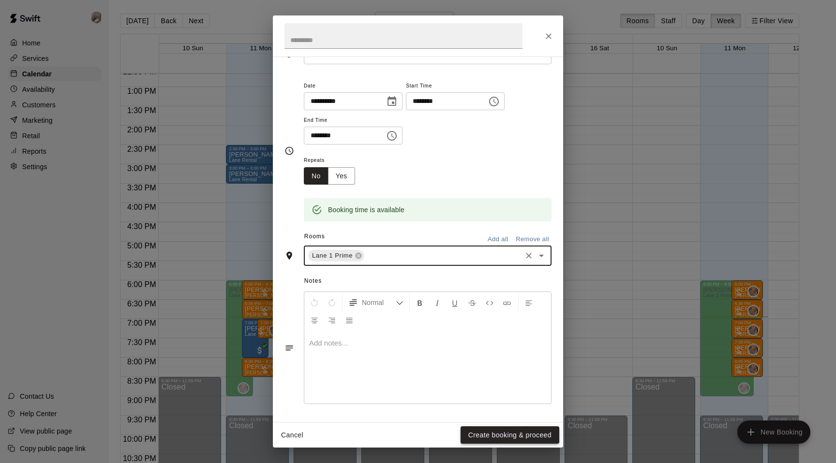
click at [486, 437] on button "Create booking & proceed" at bounding box center [510, 436] width 99 height 18
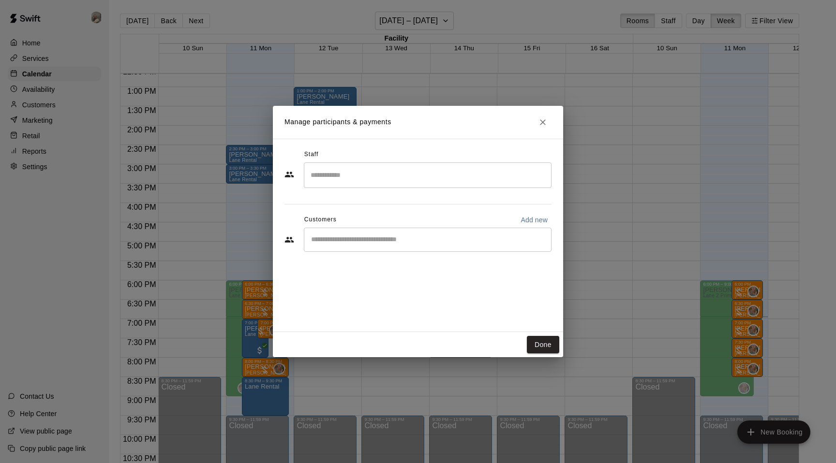
click at [338, 236] on input "Start typing to search customers..." at bounding box center [427, 240] width 239 height 10
type input "****"
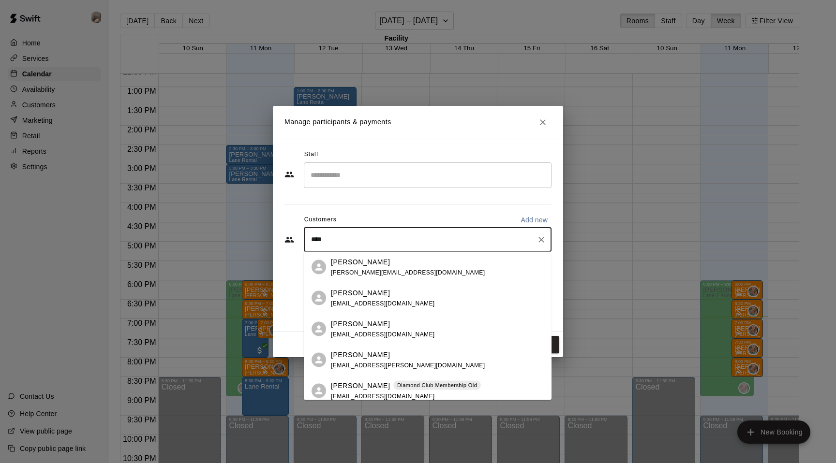
click at [362, 387] on p "[PERSON_NAME]" at bounding box center [360, 386] width 59 height 10
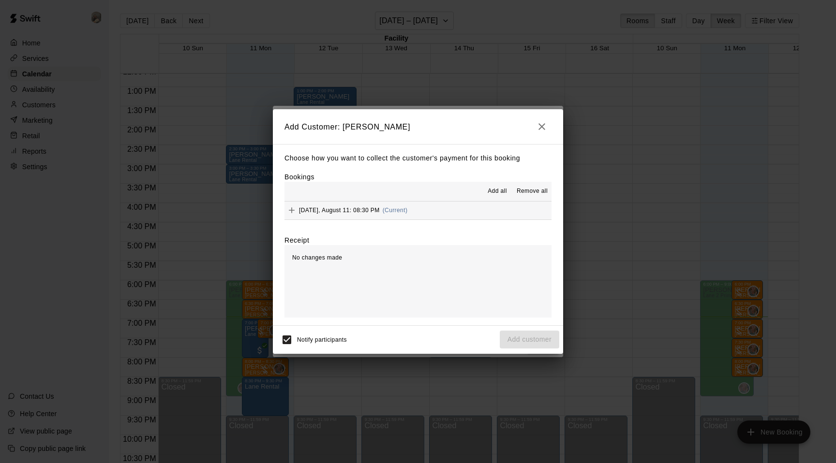
click at [294, 205] on button "Add" at bounding box center [291, 210] width 15 height 15
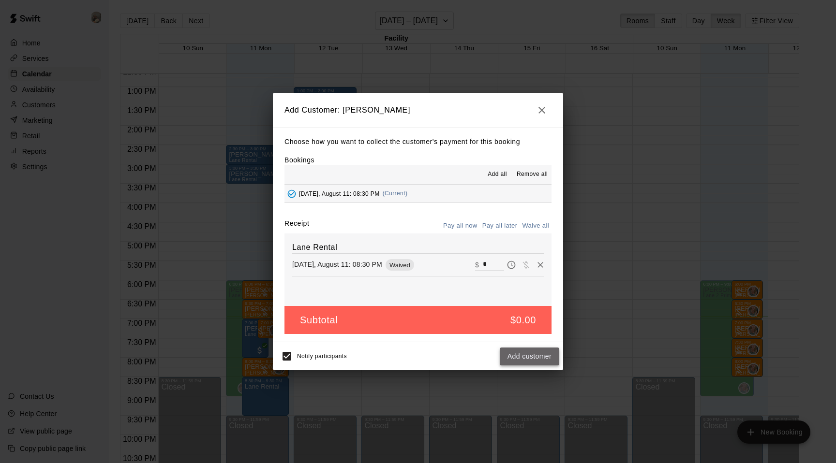
click at [531, 362] on button "Add customer" at bounding box center [530, 357] width 60 height 18
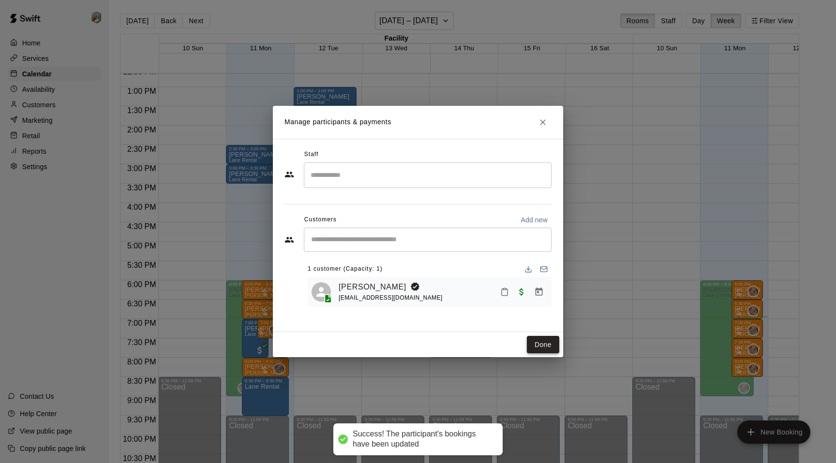
click at [542, 344] on button "Done" at bounding box center [543, 345] width 32 height 18
